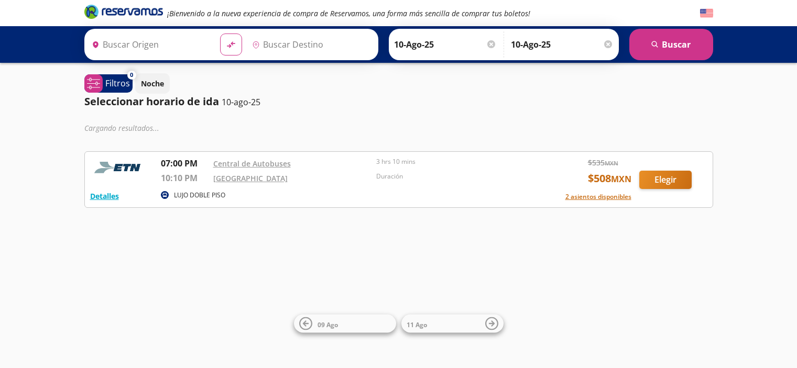
type input "Tequisquiapan, [GEOGRAPHIC_DATA]"
type input "[GEOGRAPHIC_DATA], [GEOGRAPHIC_DATA]"
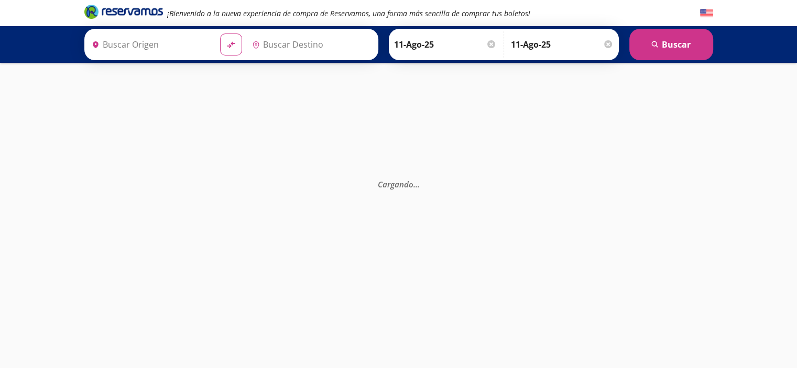
type input "Tequisquiapan, [GEOGRAPHIC_DATA]"
type input "[GEOGRAPHIC_DATA], [GEOGRAPHIC_DATA]"
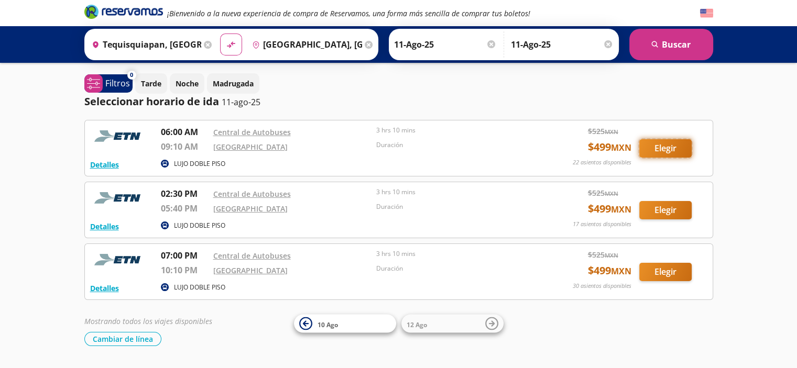
click at [662, 143] on button "Elegir" at bounding box center [665, 148] width 52 height 18
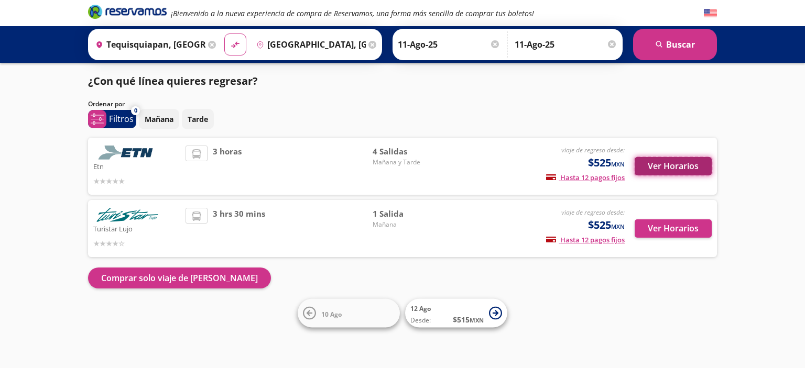
click at [658, 166] on button "Ver Horarios" at bounding box center [673, 166] width 77 height 18
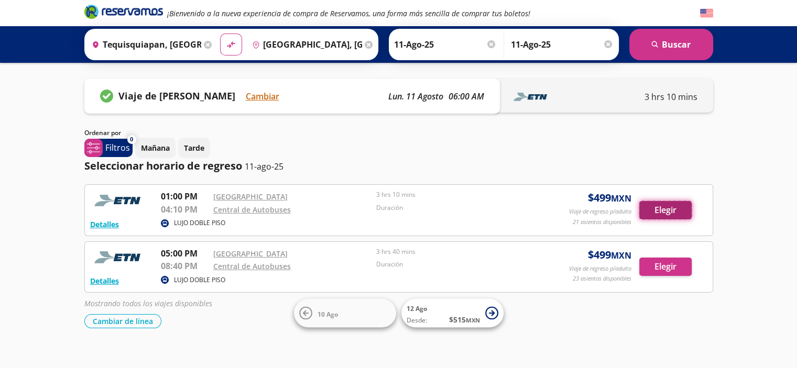
click at [662, 205] on button "Elegir" at bounding box center [665, 210] width 52 height 18
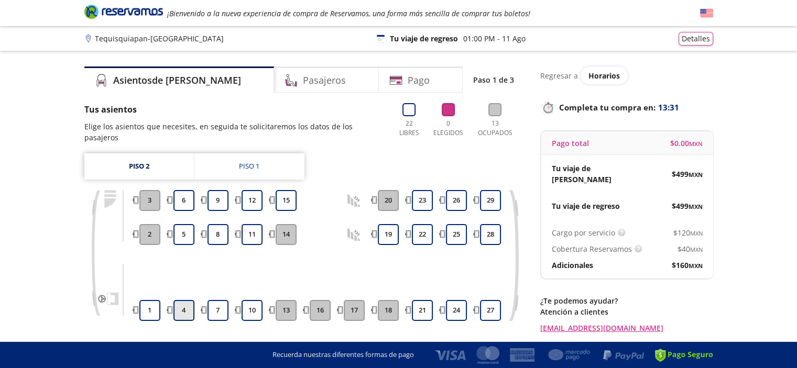
click at [183, 300] on button "4" at bounding box center [183, 310] width 21 height 21
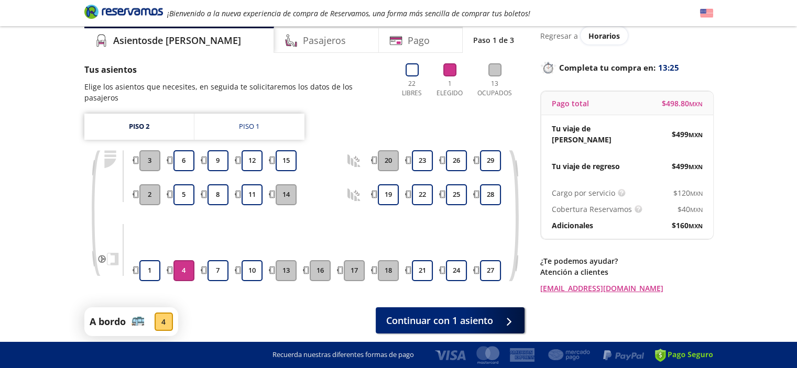
scroll to position [70, 0]
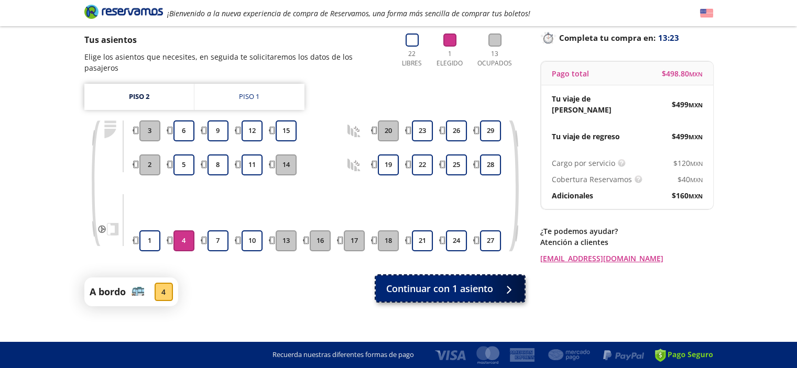
click at [457, 282] on span "Continuar con 1 asiento" at bounding box center [439, 289] width 107 height 14
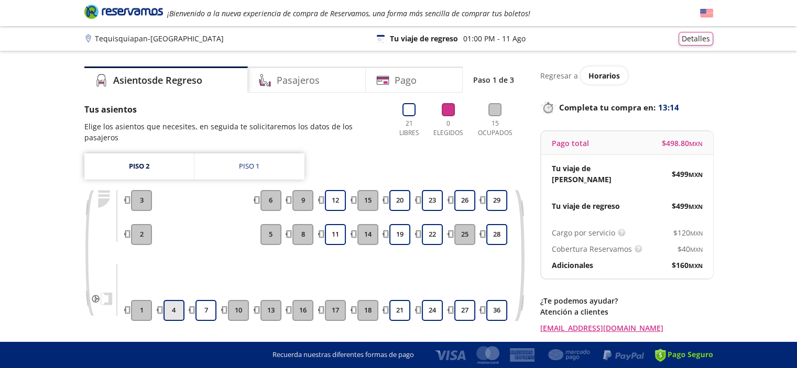
click at [175, 300] on button "4" at bounding box center [174, 310] width 21 height 21
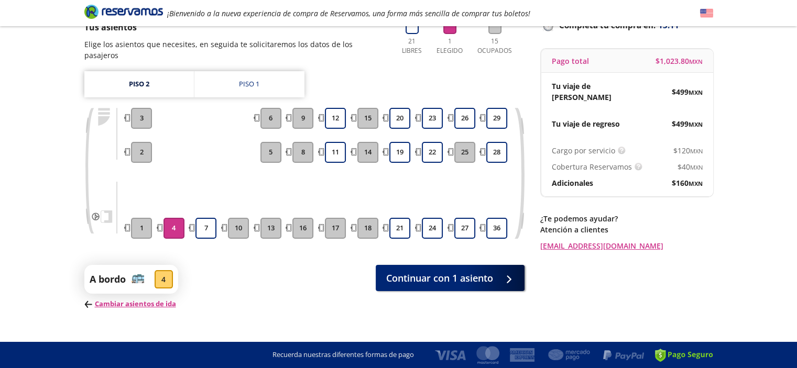
scroll to position [85, 0]
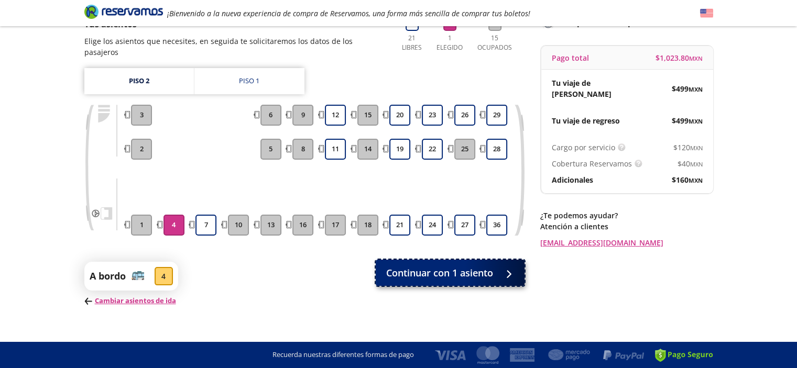
click at [446, 266] on span "Continuar con 1 asiento" at bounding box center [439, 273] width 107 height 14
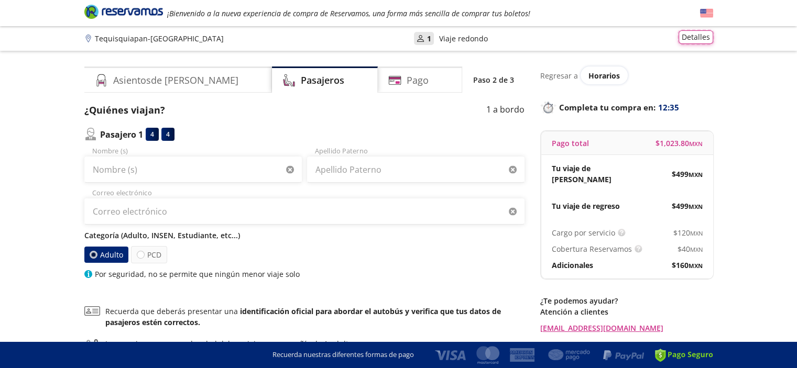
click at [698, 33] on button "Detalles" at bounding box center [696, 37] width 35 height 14
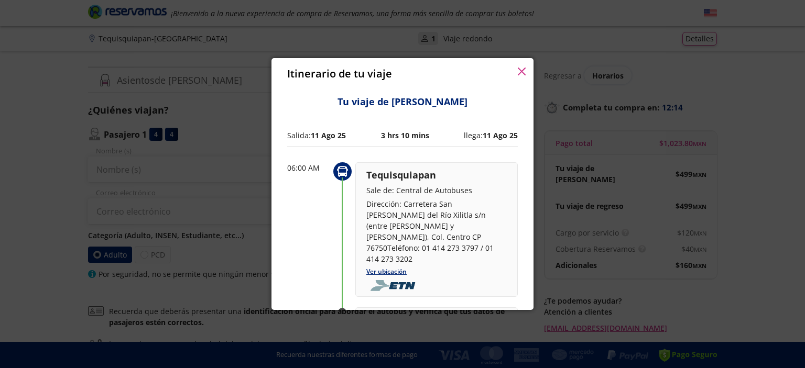
click at [524, 72] on icon "button" at bounding box center [522, 72] width 8 height 8
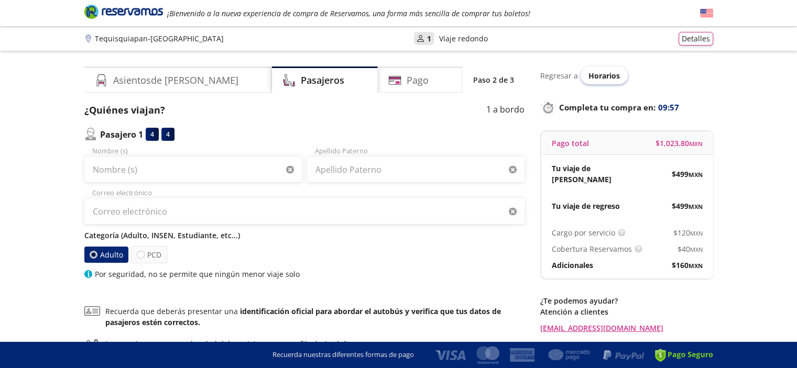
click at [606, 77] on span "Horarios" at bounding box center [604, 76] width 31 height 10
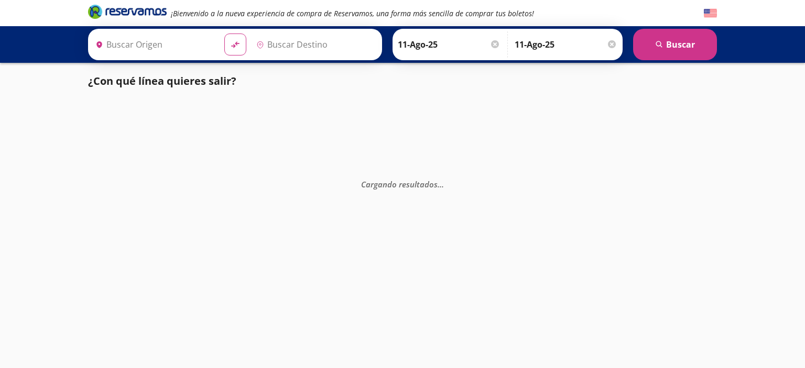
type input "Ciudad de México, Distrito Federal"
type input "Tequisquiapan, [GEOGRAPHIC_DATA]"
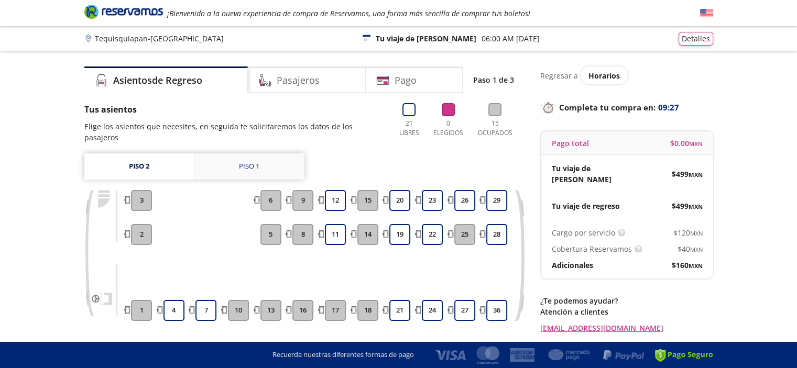
click at [233, 154] on link "Piso 1" at bounding box center [249, 167] width 110 height 26
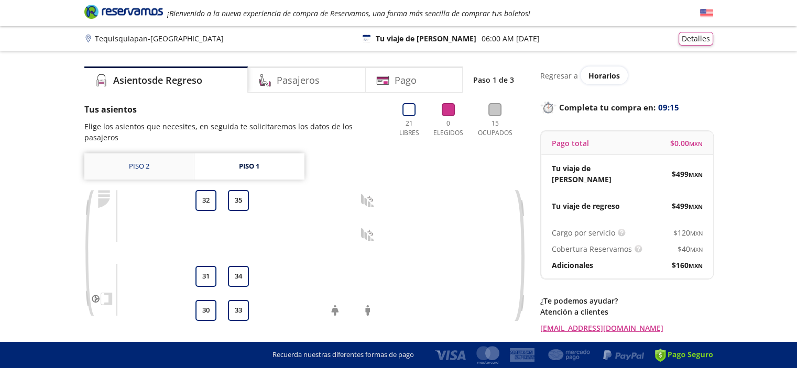
click at [146, 158] on link "Piso 2" at bounding box center [139, 167] width 110 height 26
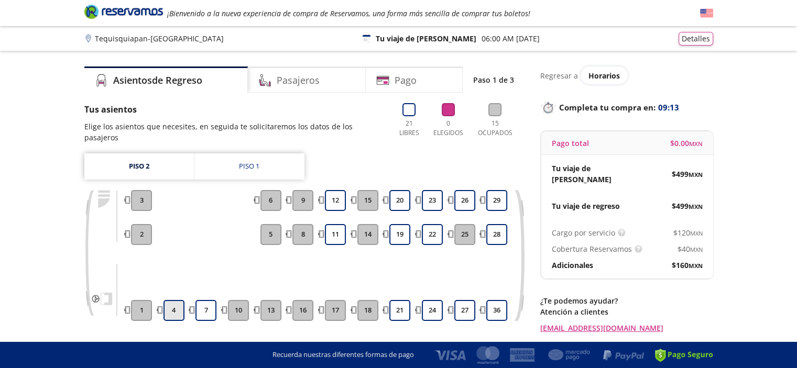
click at [171, 300] on button "4" at bounding box center [174, 310] width 21 height 21
